Goal: Information Seeking & Learning: Stay updated

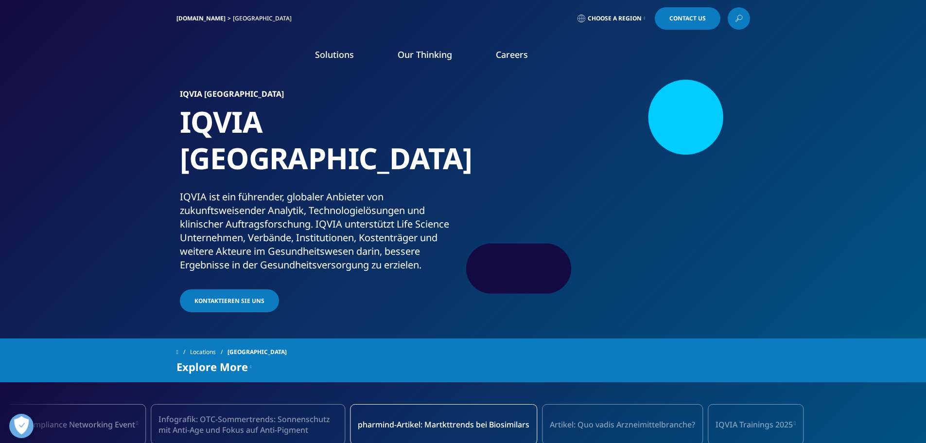
click at [542, 404] on link "Artikel: Quo vadis Arzneimittelbranche?" at bounding box center [622, 424] width 161 height 41
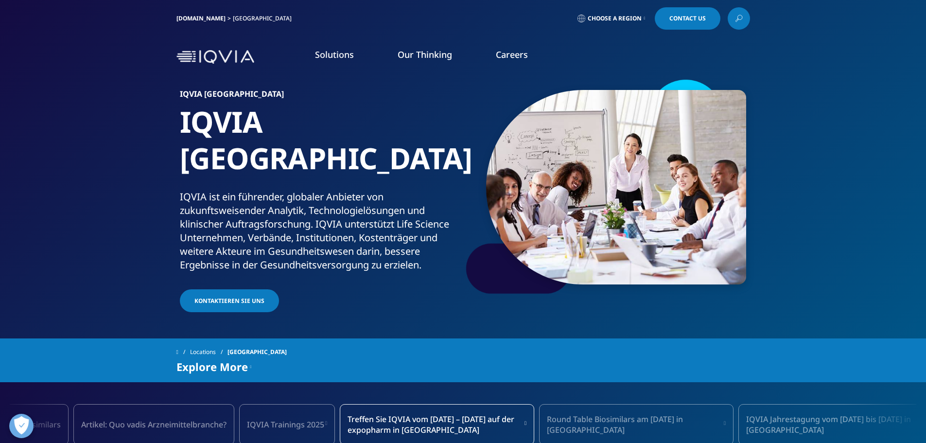
click at [539, 404] on link "Round Table Biosimilars am [DATE] in [GEOGRAPHIC_DATA]" at bounding box center [636, 424] width 194 height 41
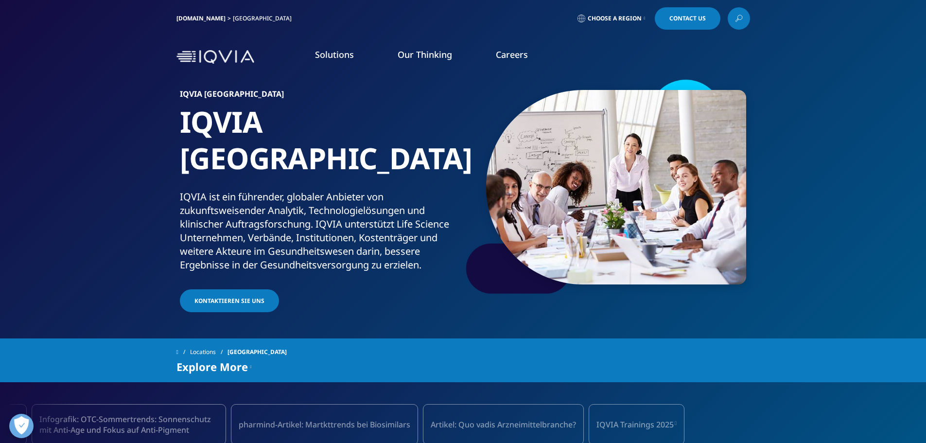
click at [184, 414] on span "Infografik: OTC-Sommertrends: Sonnenschutz mit Anti-Age und Fokus auf Anti-Pigm…" at bounding box center [128, 424] width 179 height 21
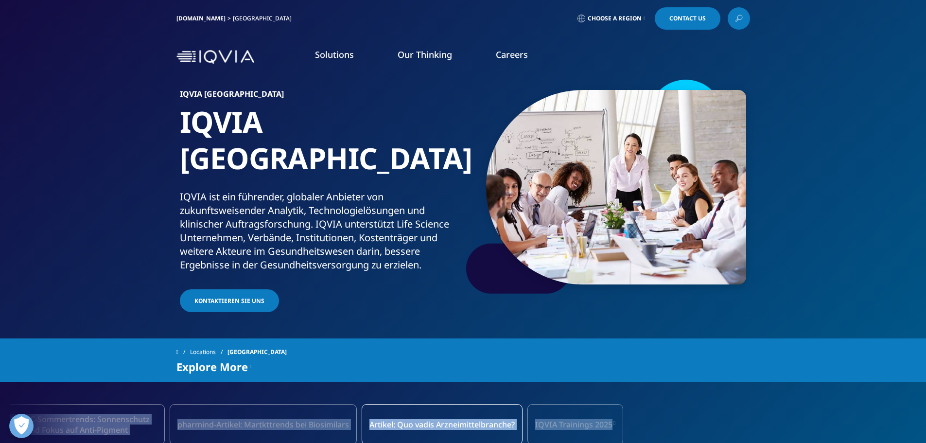
drag, startPoint x: 690, startPoint y: 412, endPoint x: 557, endPoint y: 412, distance: 133.1
click at [554, 414] on div "Treffen Sie IQVIA vom [DATE] – [DATE] auf der expopharm in [GEOGRAPHIC_DATA] Ro…" at bounding box center [463, 424] width 1360 height 60
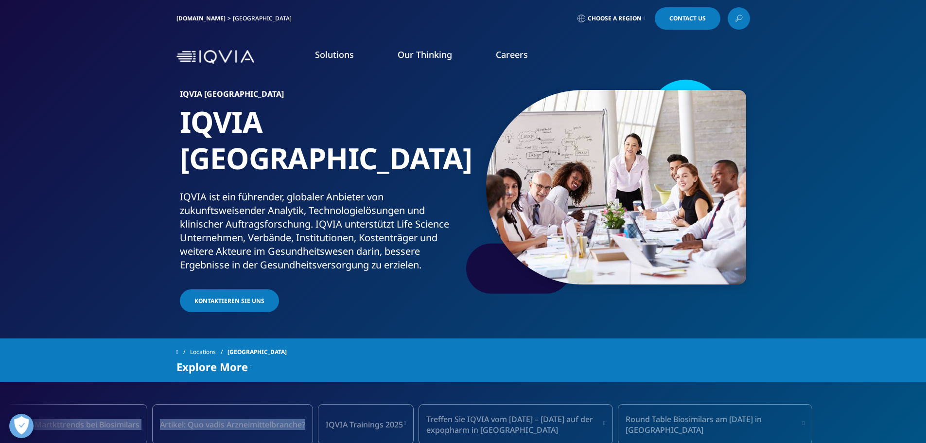
click at [326, 419] on span "IQVIA Trainings 2025" at bounding box center [364, 424] width 77 height 11
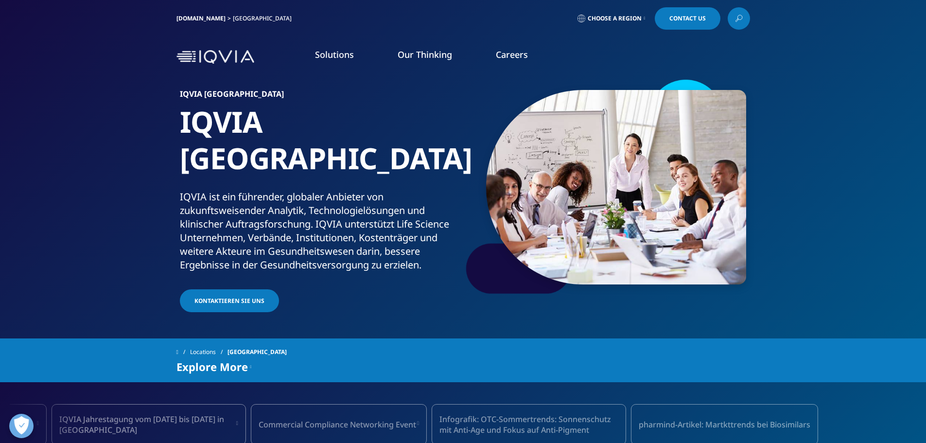
click at [259, 419] on span "Commercial Compliance Networking Event" at bounding box center [337, 424] width 157 height 11
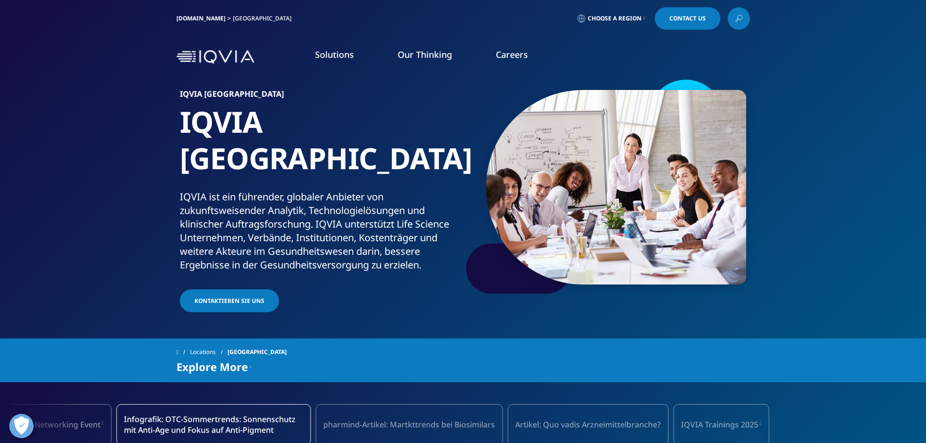
click at [315, 404] on link "pharmind-Artikel: Martkttrends bei Biosimilars" at bounding box center [408, 424] width 187 height 41
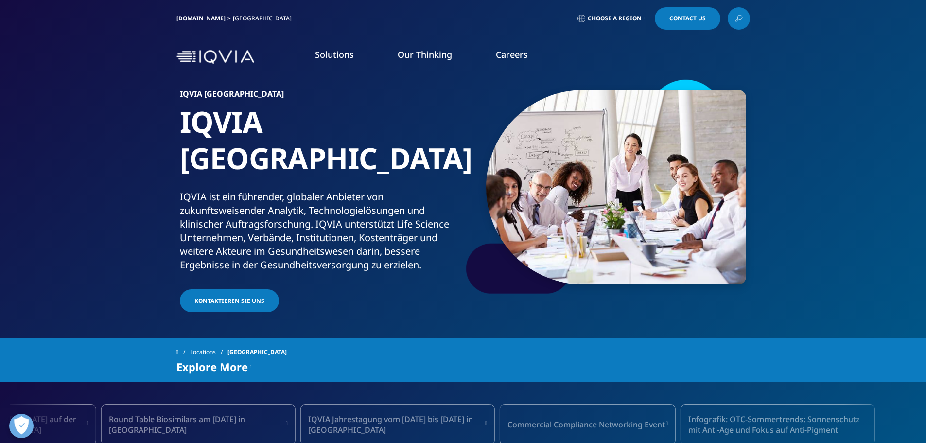
click at [188, 404] on link "Round Table Biosimilars am [DATE] in [GEOGRAPHIC_DATA]" at bounding box center [198, 424] width 194 height 41
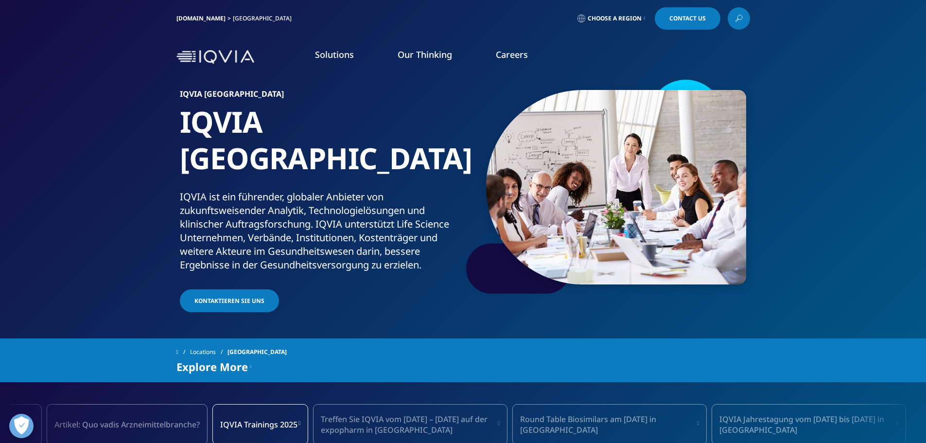
click at [313, 404] on link "Treffen Sie IQVIA vom [DATE] – [DATE] auf der expopharm in [GEOGRAPHIC_DATA]" at bounding box center [410, 424] width 194 height 41
